Goal: Information Seeking & Learning: Learn about a topic

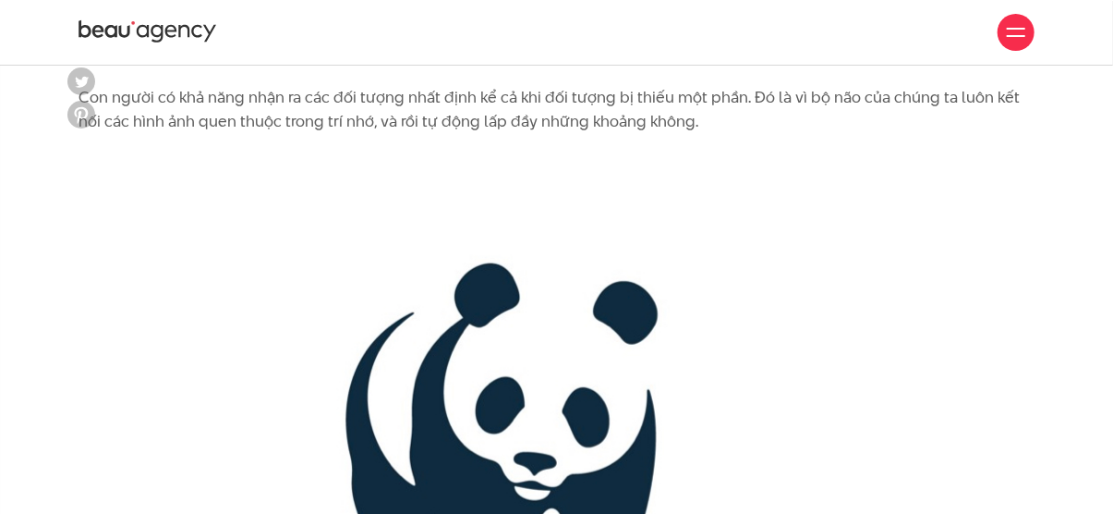
scroll to position [3233, 0]
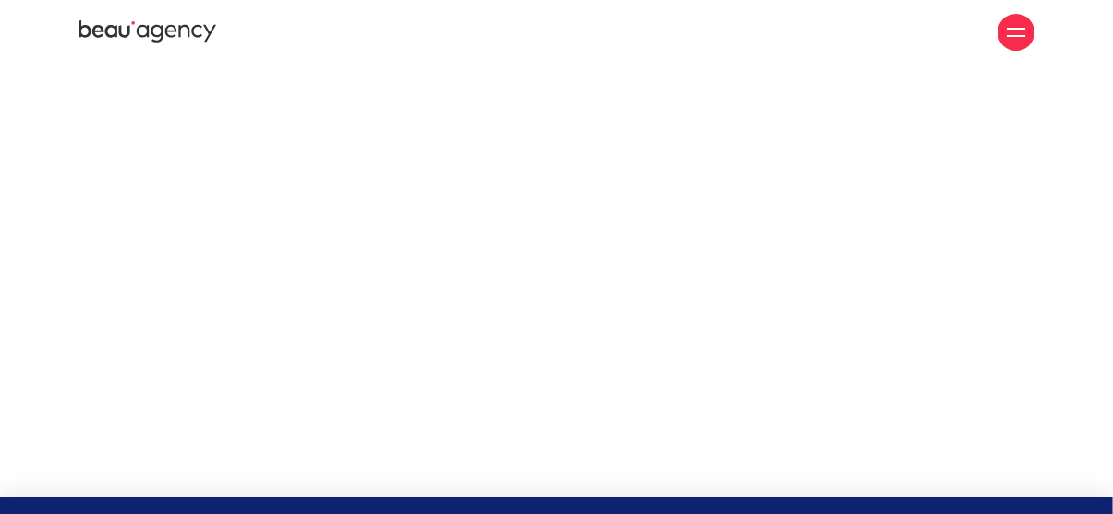
scroll to position [3233, 0]
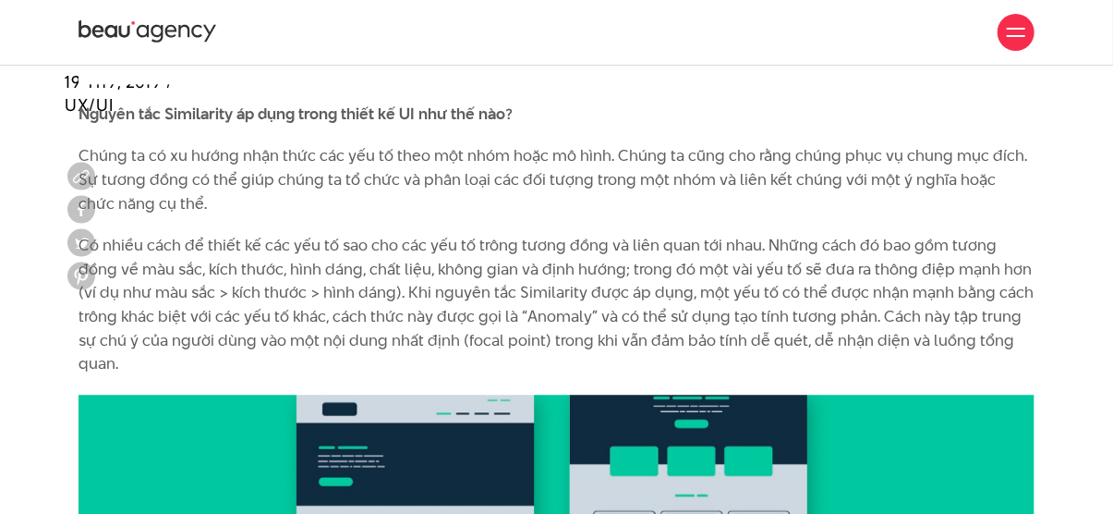
scroll to position [8129, 0]
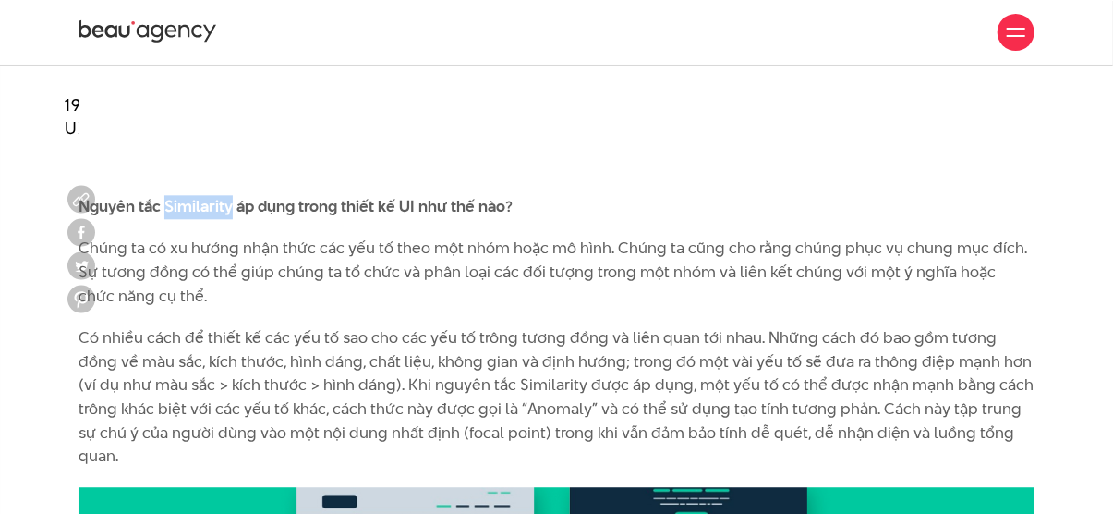
drag, startPoint x: 233, startPoint y: 176, endPoint x: 162, endPoint y: 185, distance: 71.7
click at [162, 195] on b "Nguyên tắc Similarity áp dụng trong thiết kế UI như thế nào?" at bounding box center [296, 206] width 434 height 22
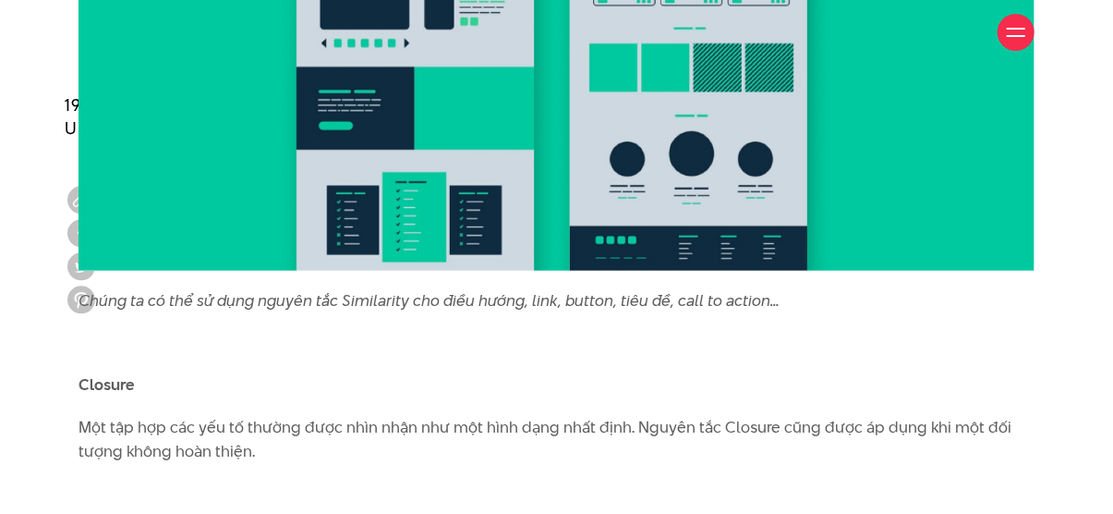
scroll to position [9052, 0]
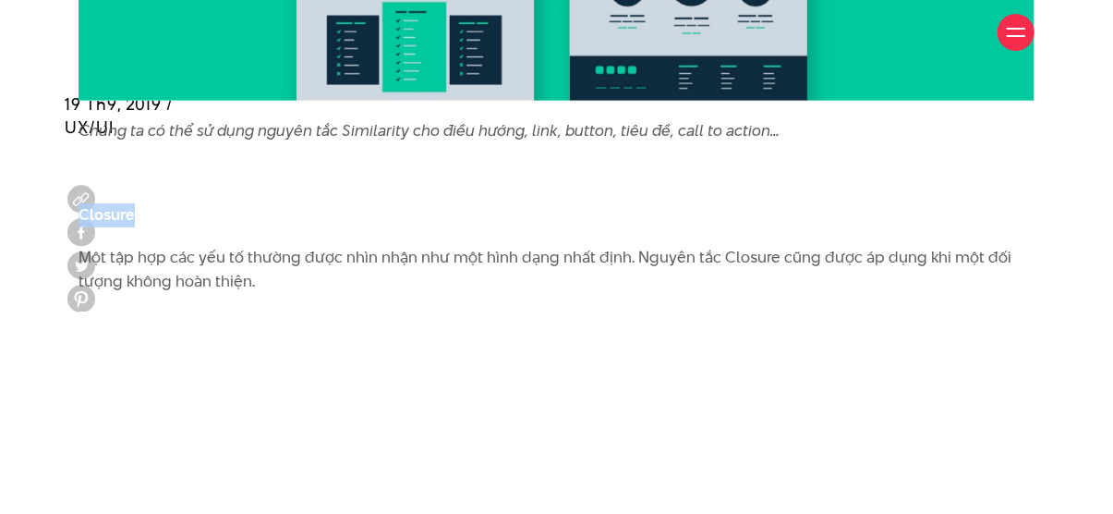
drag, startPoint x: 138, startPoint y: 165, endPoint x: 74, endPoint y: 172, distance: 64.1
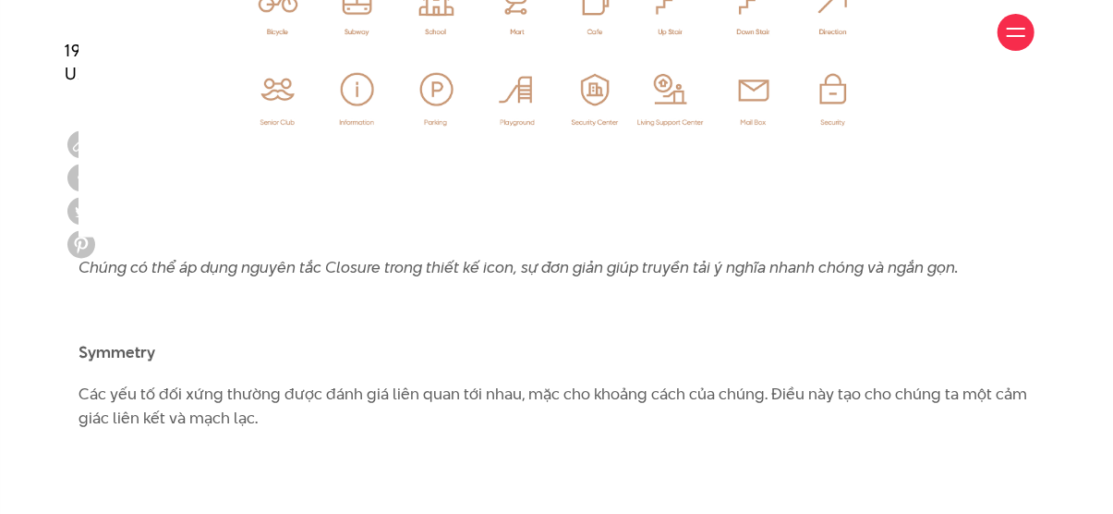
scroll to position [10438, 0]
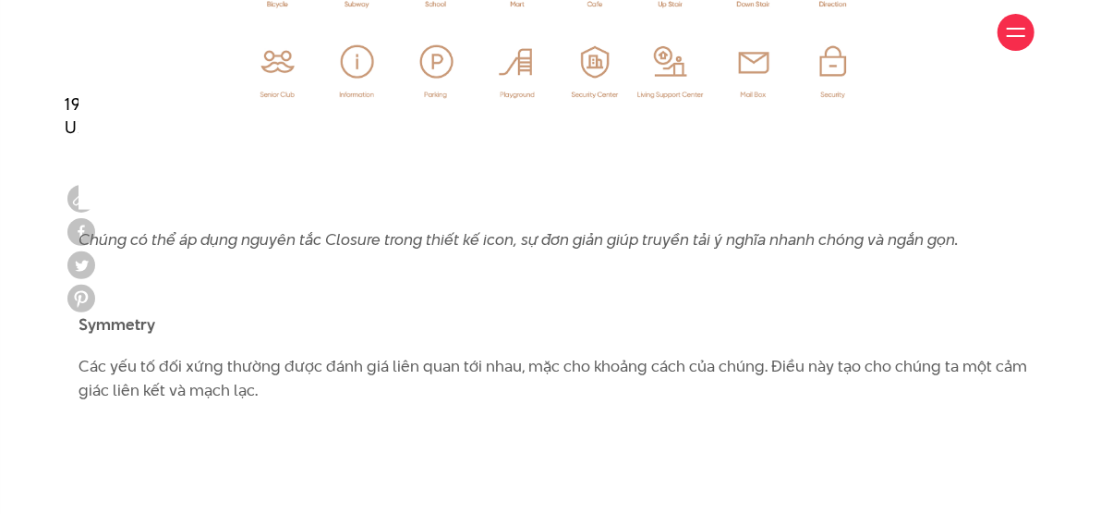
click at [142, 313] on b "Symmetry" at bounding box center [117, 324] width 77 height 22
click at [145, 313] on b "Symmetry" at bounding box center [117, 324] width 77 height 22
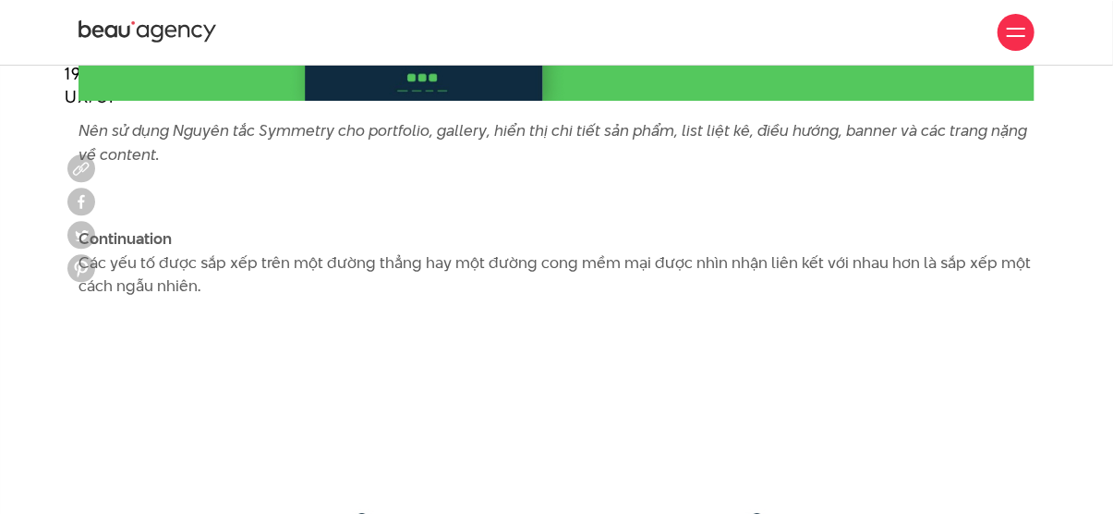
scroll to position [12101, 0]
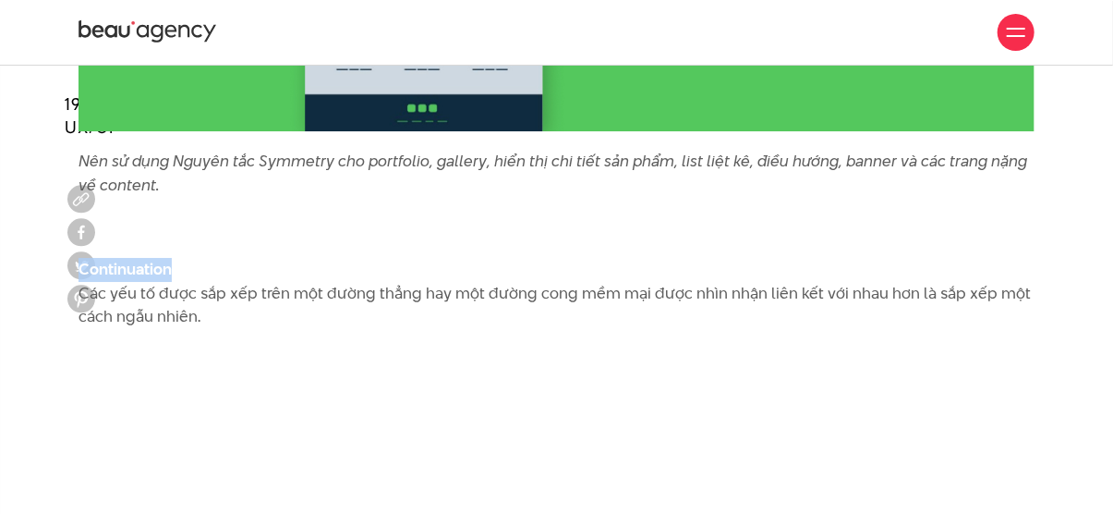
drag, startPoint x: 168, startPoint y: 219, endPoint x: 82, endPoint y: 219, distance: 85.9
click at [82, 258] on b "Continuation" at bounding box center [125, 269] width 93 height 22
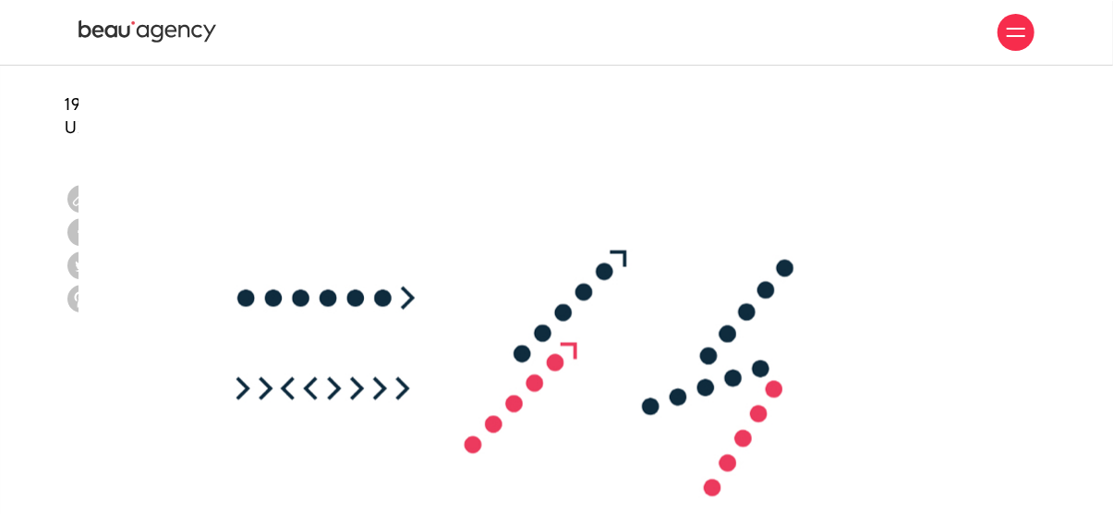
scroll to position [13579, 0]
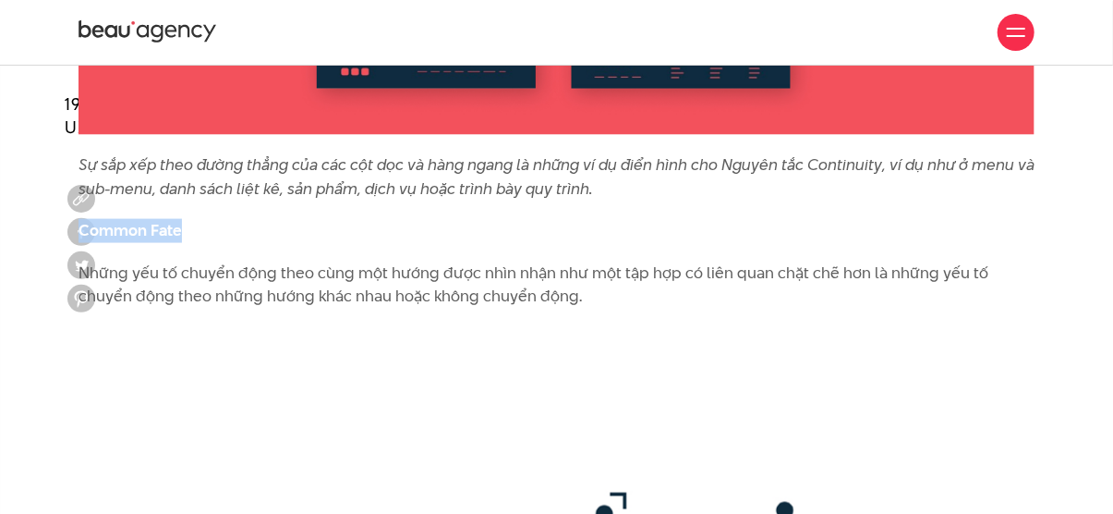
drag, startPoint x: 196, startPoint y: 188, endPoint x: 77, endPoint y: 176, distance: 119.7
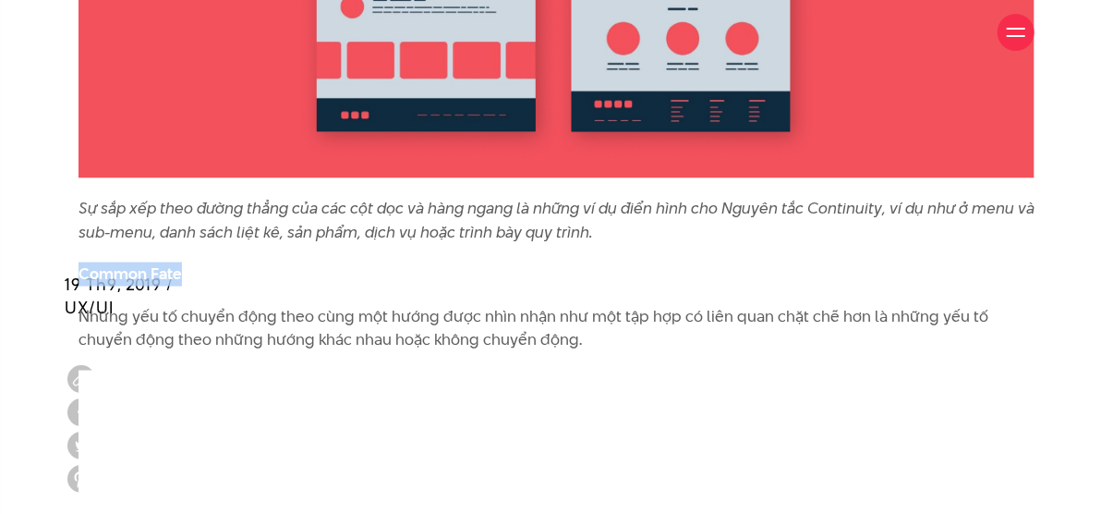
scroll to position [13715, 0]
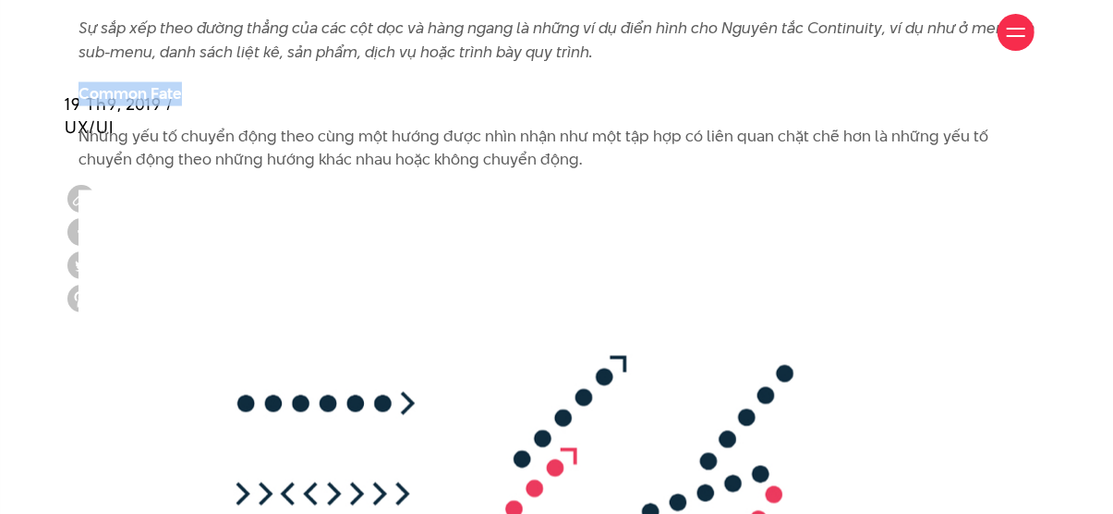
click at [467, 217] on img at bounding box center [513, 476] width 868 height 573
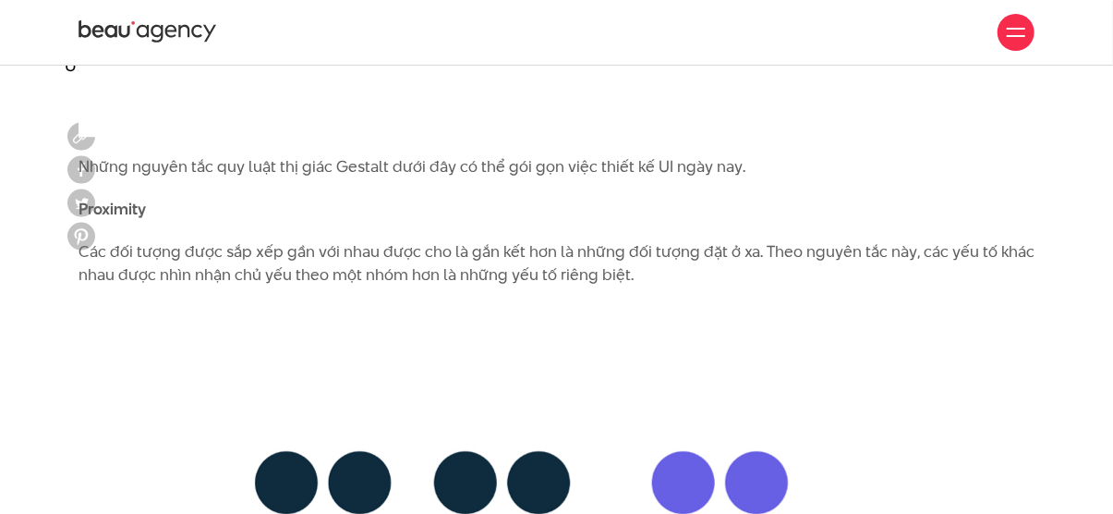
scroll to position [5425, 0]
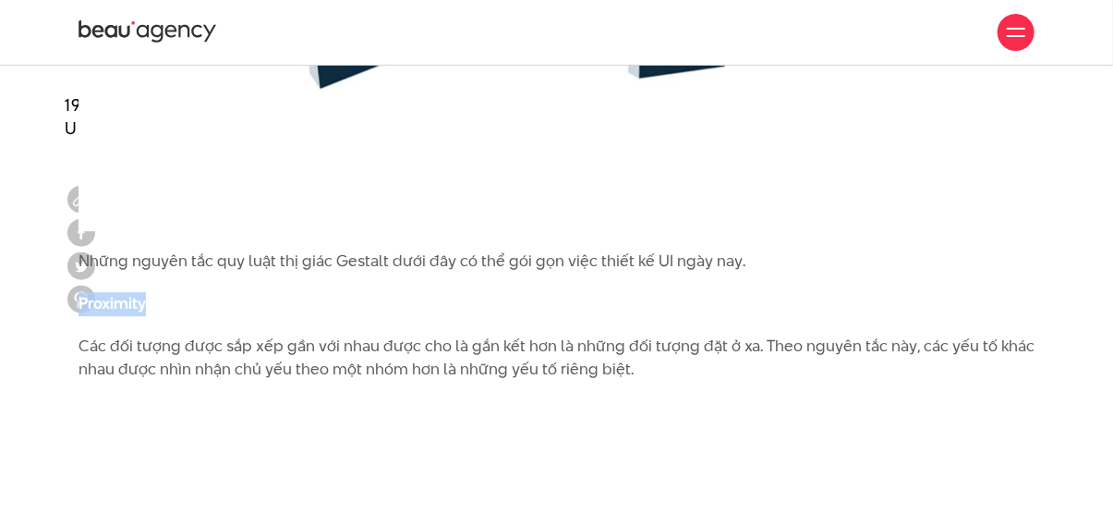
drag, startPoint x: 160, startPoint y: 303, endPoint x: 84, endPoint y: 296, distance: 76.1
click at [79, 304] on p "Proximity" at bounding box center [557, 304] width 956 height 24
copy b "Proximity"
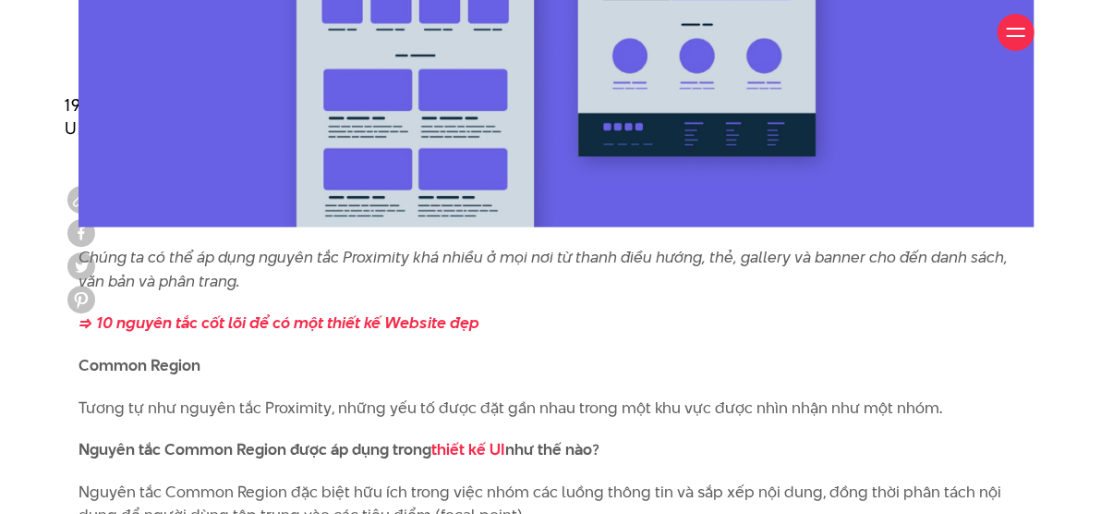
scroll to position [6995, 0]
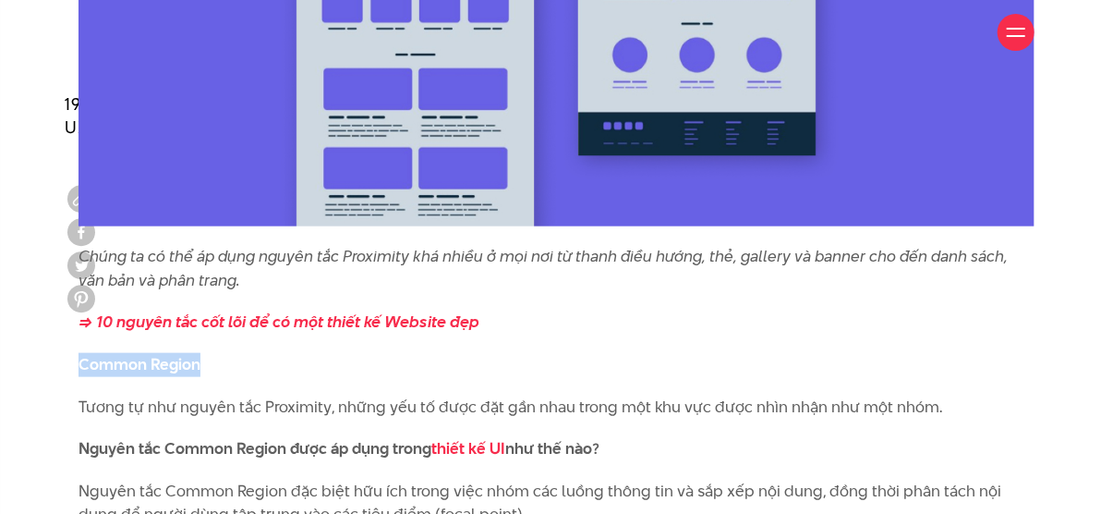
drag, startPoint x: 198, startPoint y: 340, endPoint x: 82, endPoint y: 339, distance: 115.5
click at [82, 353] on p "Common Region" at bounding box center [557, 365] width 956 height 24
copy b "Common Region"
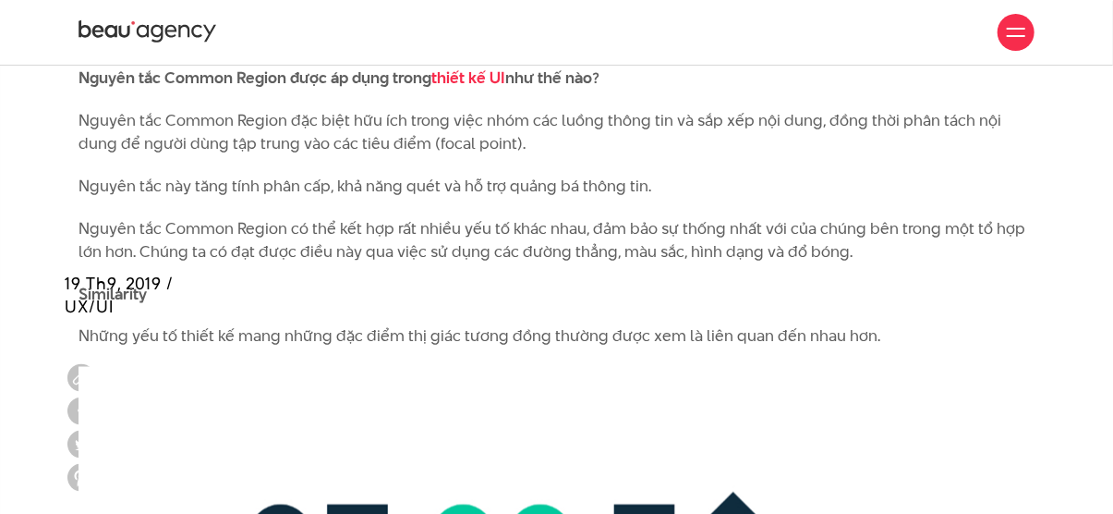
scroll to position [7365, 0]
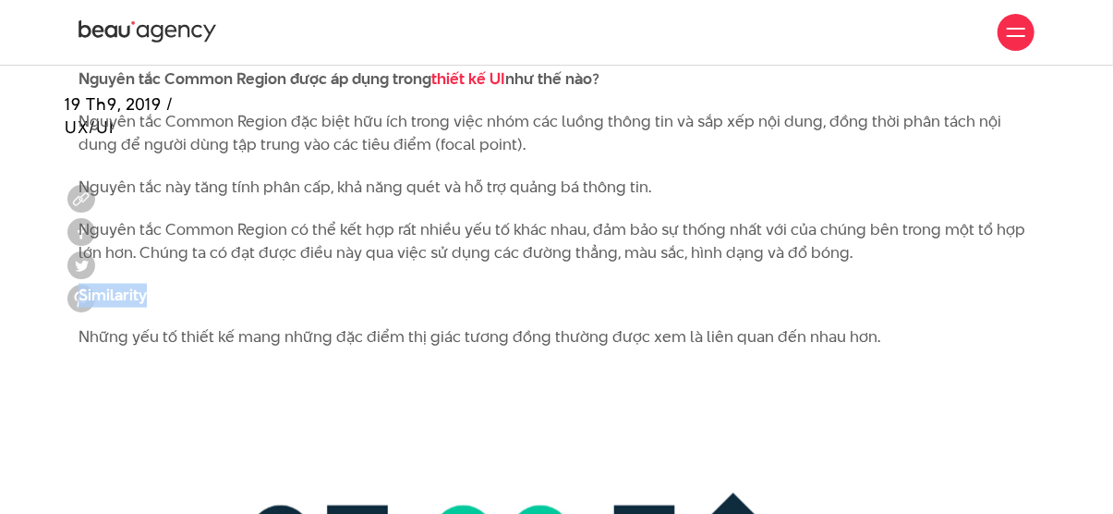
drag, startPoint x: 167, startPoint y: 271, endPoint x: 80, endPoint y: 272, distance: 86.8
click at [80, 284] on p "Similarity" at bounding box center [557, 296] width 956 height 24
copy b "Similarity"
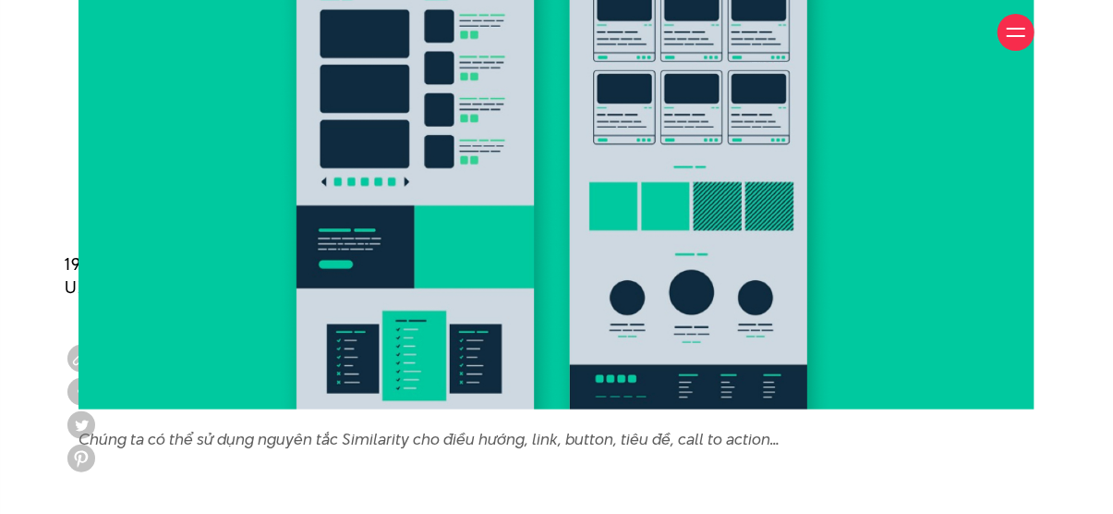
scroll to position [8935, 0]
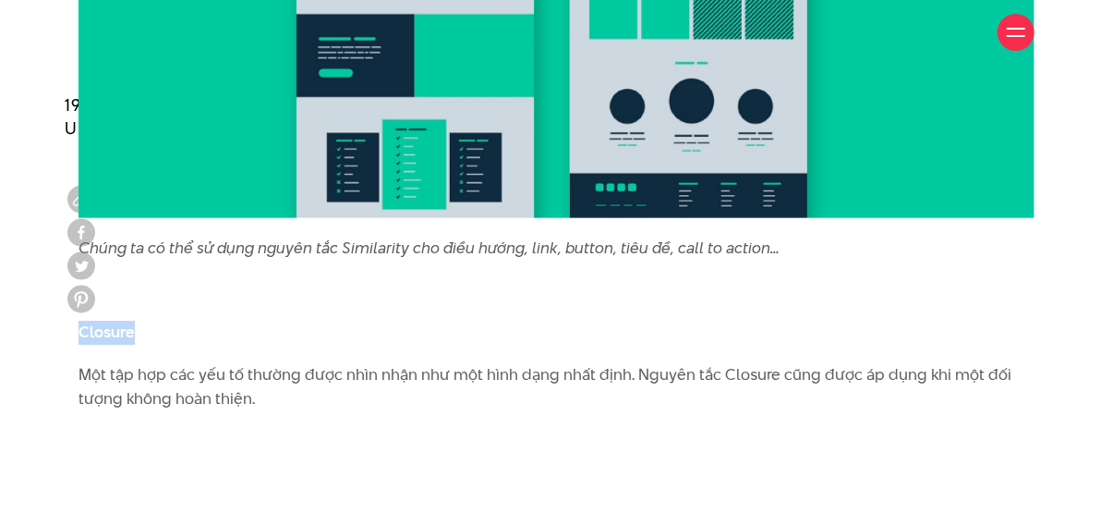
drag, startPoint x: 151, startPoint y: 285, endPoint x: 81, endPoint y: 282, distance: 70.3
click at [81, 321] on p "Closure" at bounding box center [557, 333] width 956 height 24
copy b "Closure"
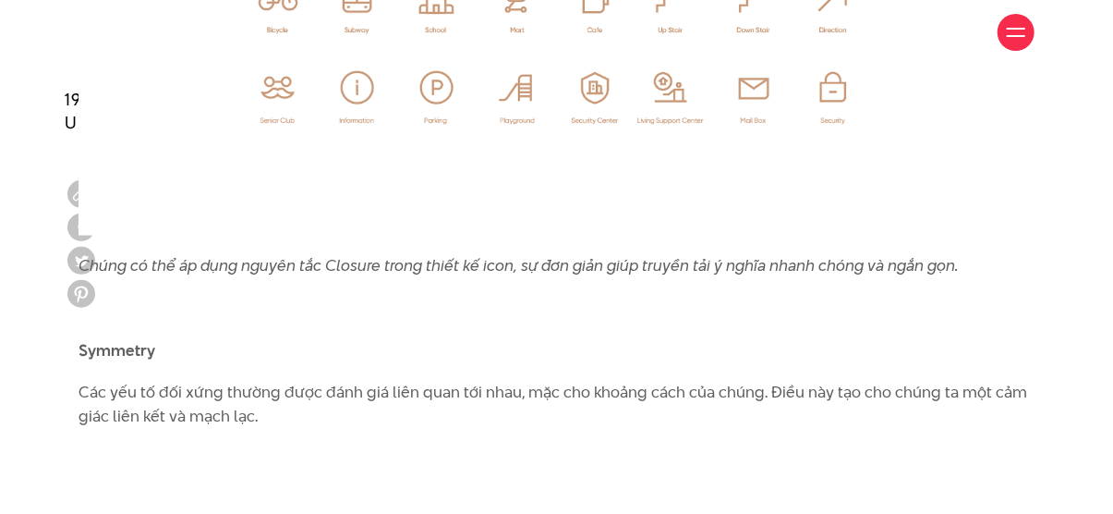
scroll to position [10413, 0]
drag, startPoint x: 176, startPoint y: 304, endPoint x: 69, endPoint y: 309, distance: 106.4
copy b "Symmetry"
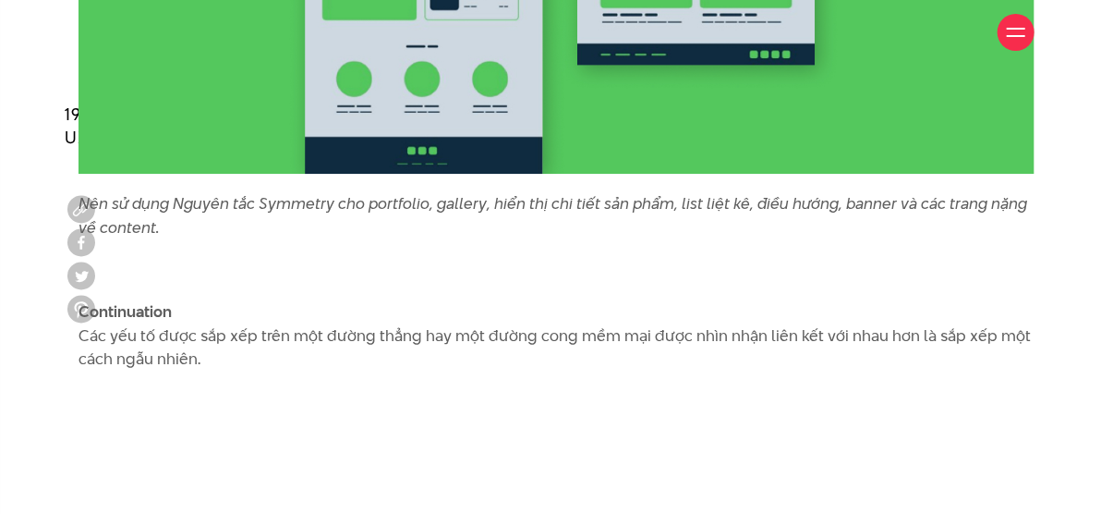
scroll to position [12076, 0]
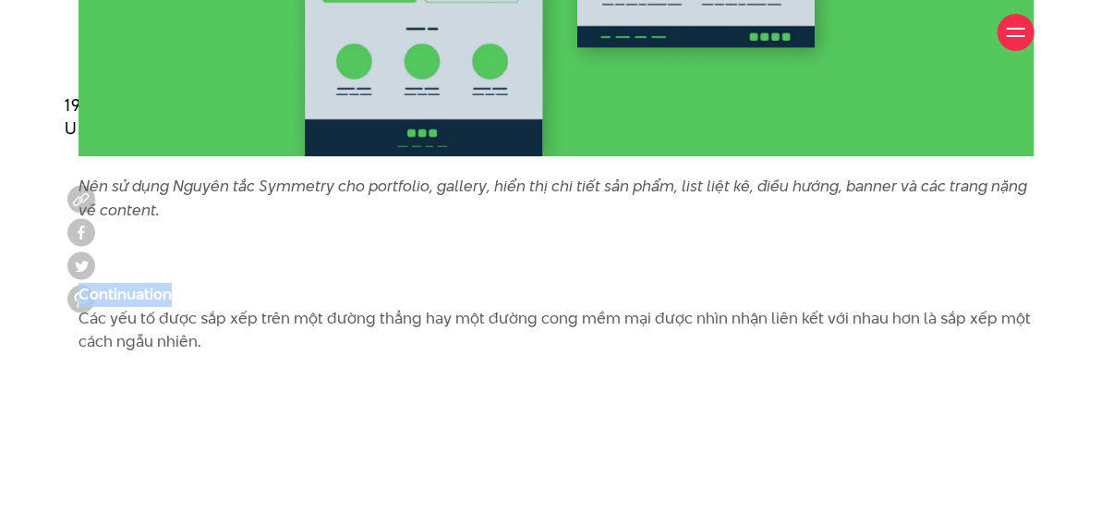
drag, startPoint x: 187, startPoint y: 248, endPoint x: 83, endPoint y: 251, distance: 103.5
click at [83, 283] on p "Continuation Các yếu tố được sắp xếp trên một đường thẳng hay một đường cong mề…" at bounding box center [557, 318] width 956 height 71
copy b "Continuation"
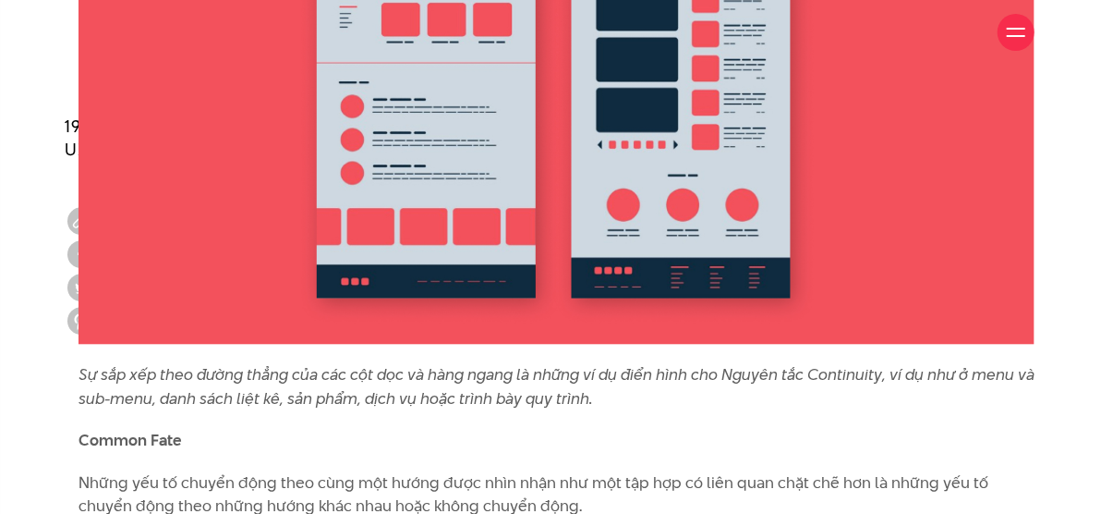
scroll to position [13554, 0]
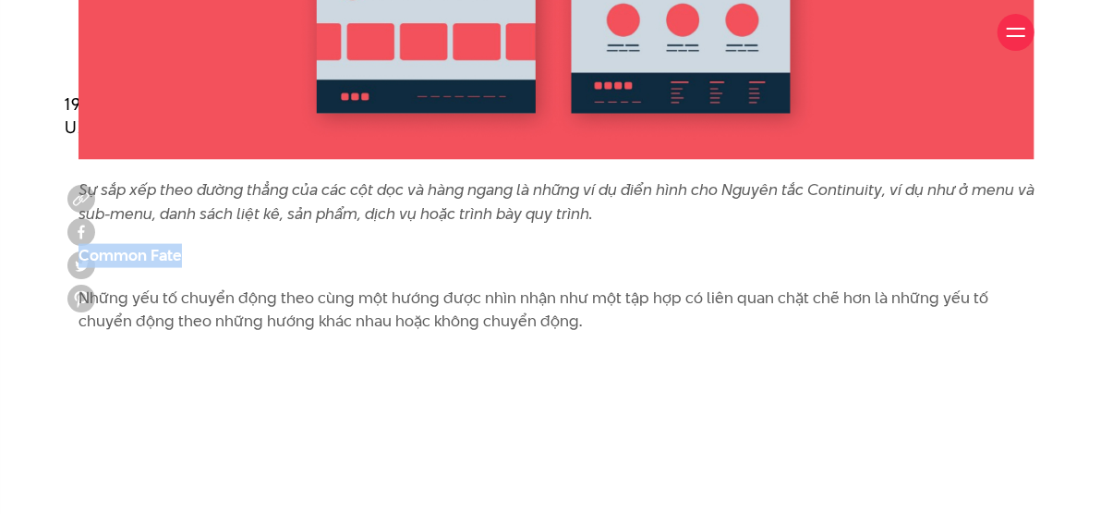
drag, startPoint x: 231, startPoint y: 217, endPoint x: 77, endPoint y: 206, distance: 154.7
copy b "Common Fate"
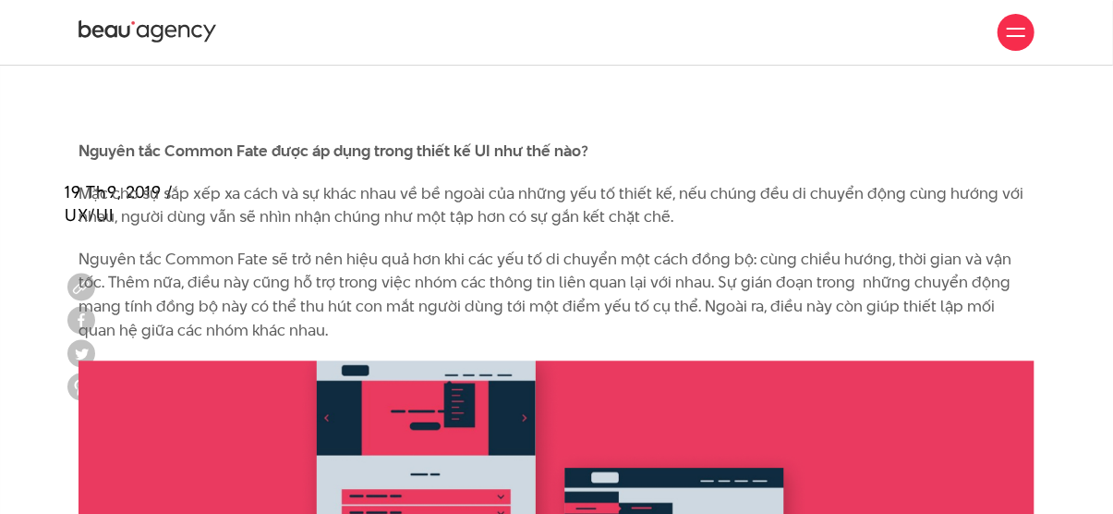
scroll to position [14293, 0]
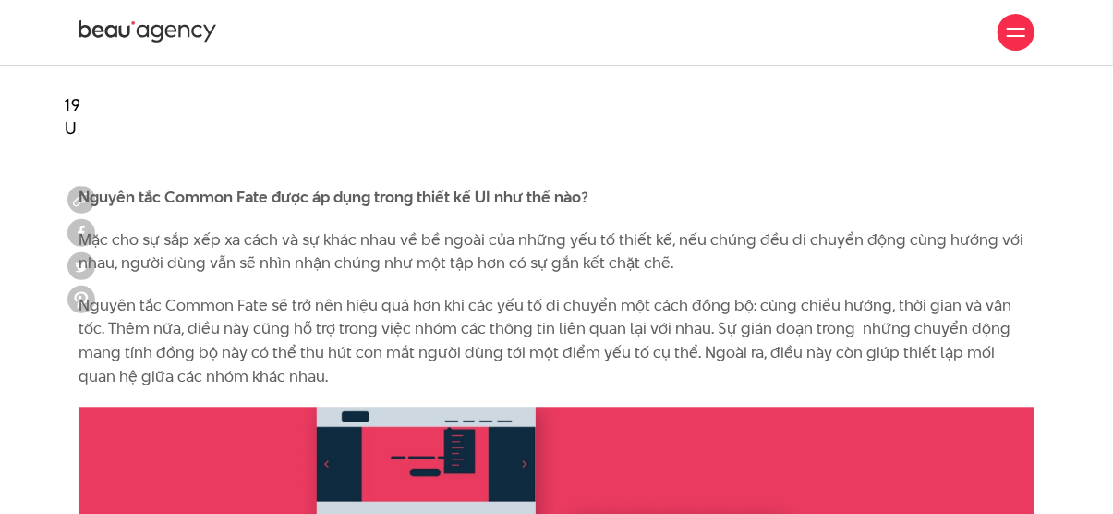
click at [264, 324] on p "Nguyên tắc Common Fate sẽ trở nên hiệu quả hơn khi các yếu tố di chuyển một các…" at bounding box center [557, 341] width 956 height 94
drag, startPoint x: 270, startPoint y: 321, endPoint x: 130, endPoint y: 266, distance: 150.1
click at [130, 294] on p "Nguyên tắc Common Fate sẽ trở nên hiệu quả hơn khi các yếu tố di chuyển một các…" at bounding box center [557, 341] width 956 height 94
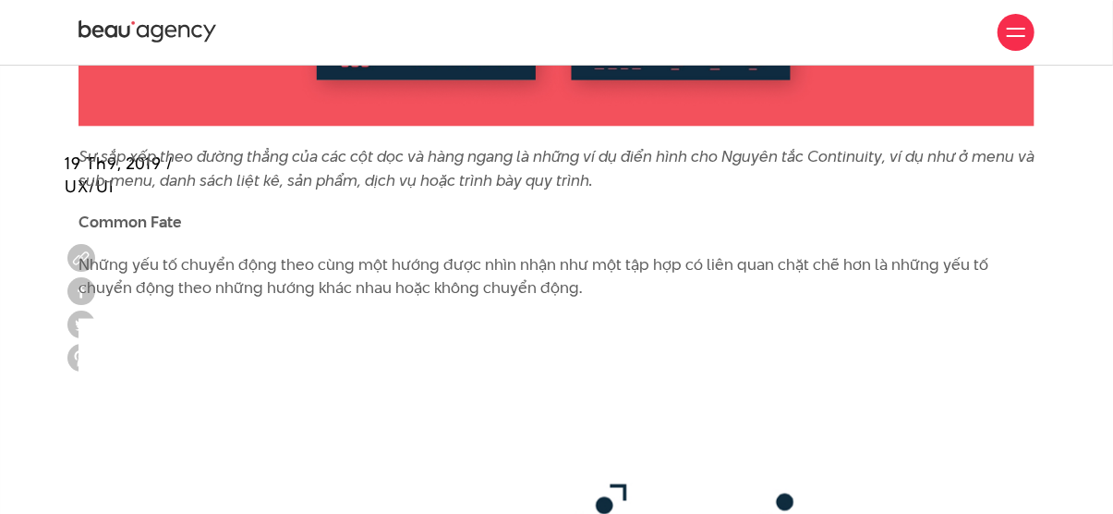
scroll to position [13461, 0]
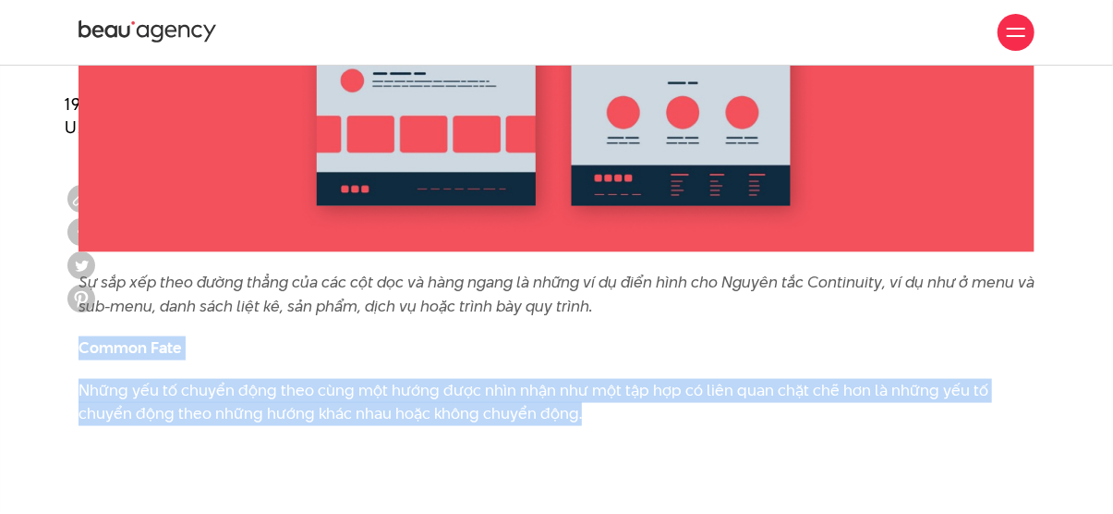
drag, startPoint x: 537, startPoint y: 363, endPoint x: 80, endPoint y: 305, distance: 460.0
copy div "Common Fate Những yếu tố chuyển động theo cùng một hướng được nhìn nhận như một…"
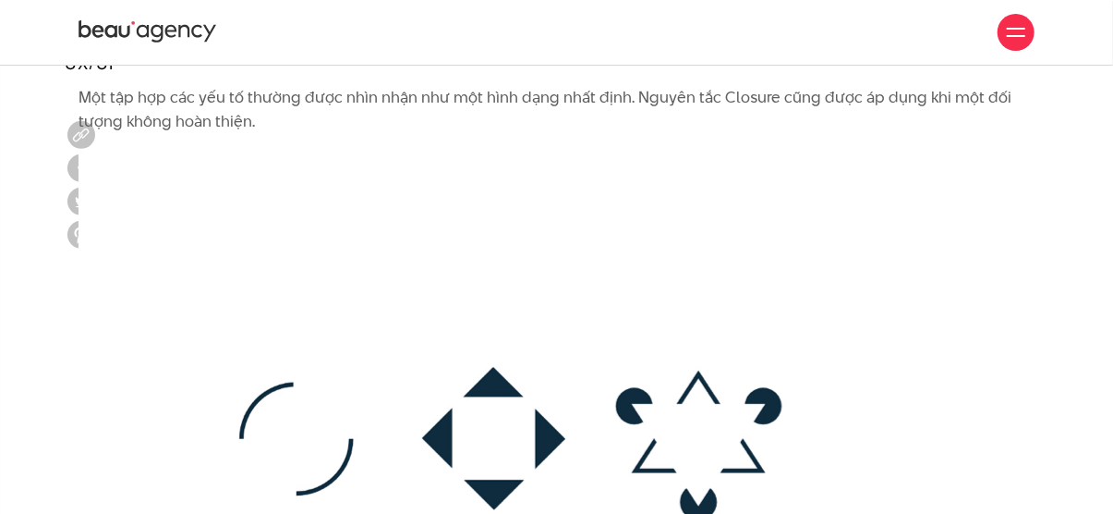
scroll to position [9027, 0]
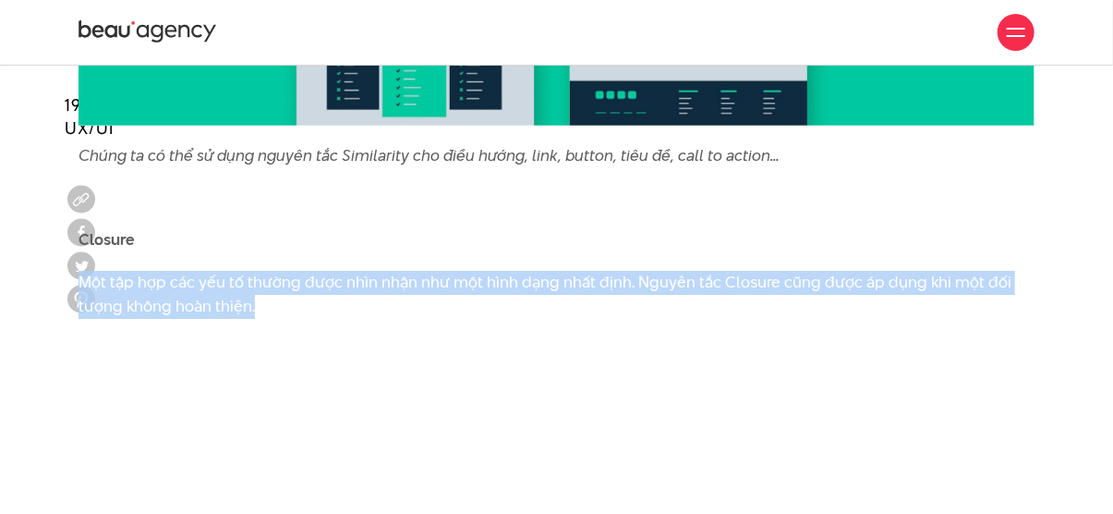
drag, startPoint x: 292, startPoint y: 261, endPoint x: 82, endPoint y: 225, distance: 212.8
click at [82, 271] on p "Một tập hợp các yếu tố thường được nhìn nhận như một hình dạng nhất định. Nguyê…" at bounding box center [557, 294] width 956 height 47
copy p "Một tập hợp các yếu tố thường được nhìn nhận như một hình dạng nhất định. Nguyê…"
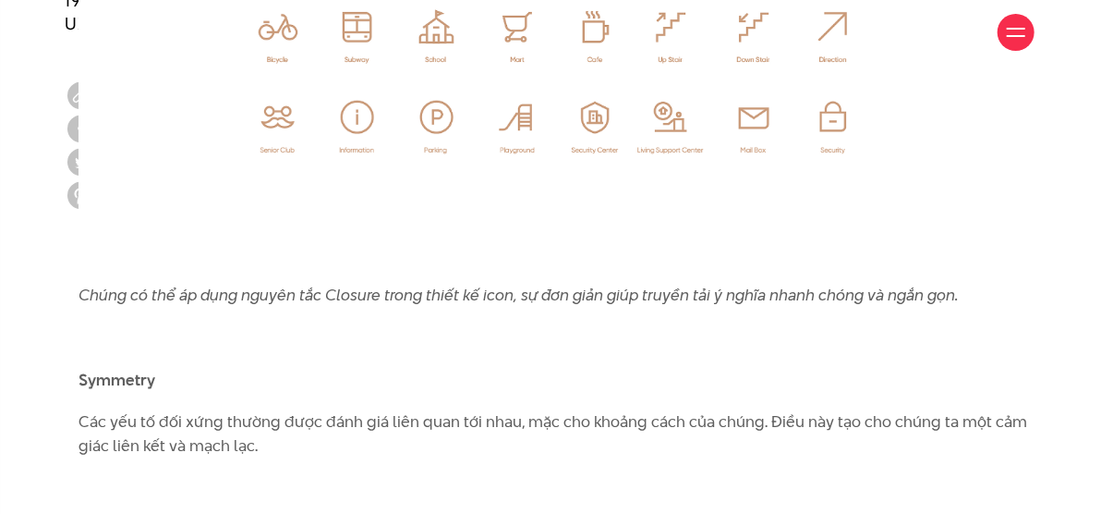
scroll to position [10413, 0]
